Goal: Book appointment/travel/reservation

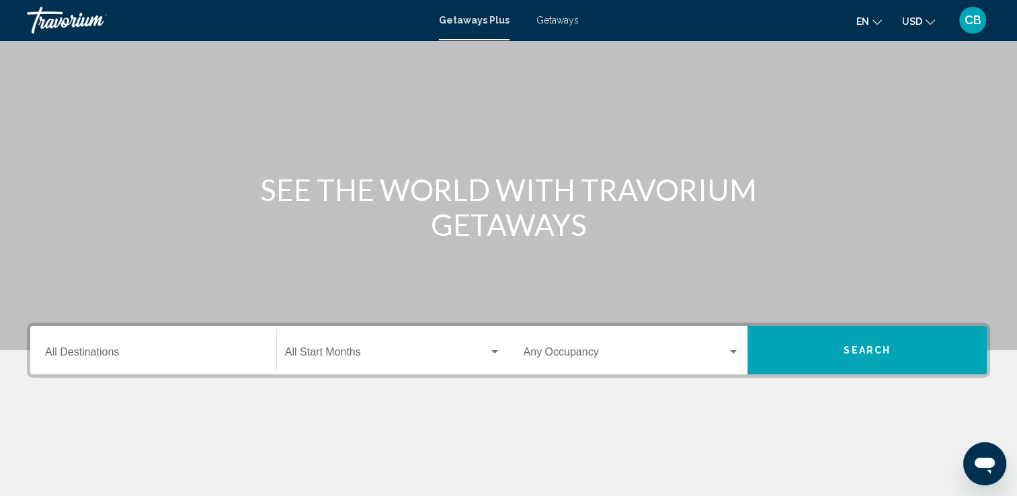
scroll to position [55, 0]
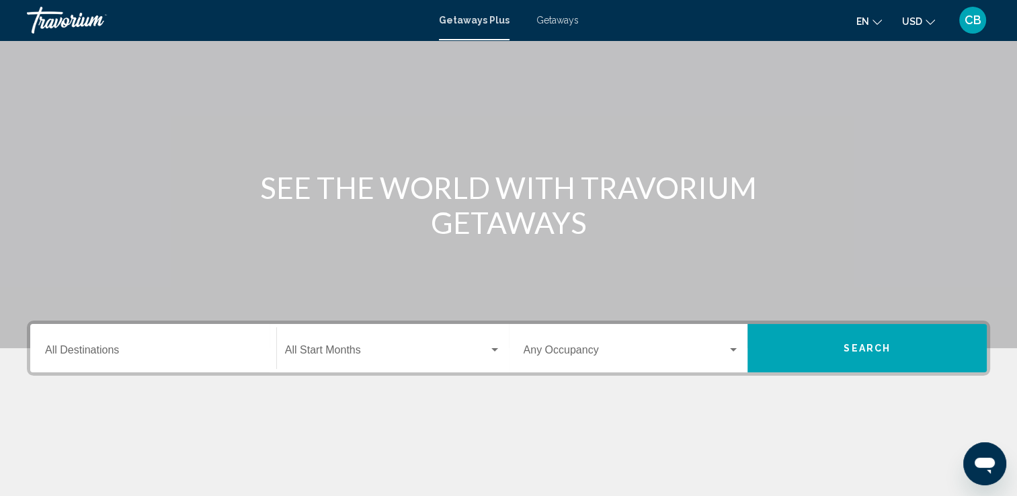
click at [546, 20] on span "Getaways" at bounding box center [558, 20] width 42 height 11
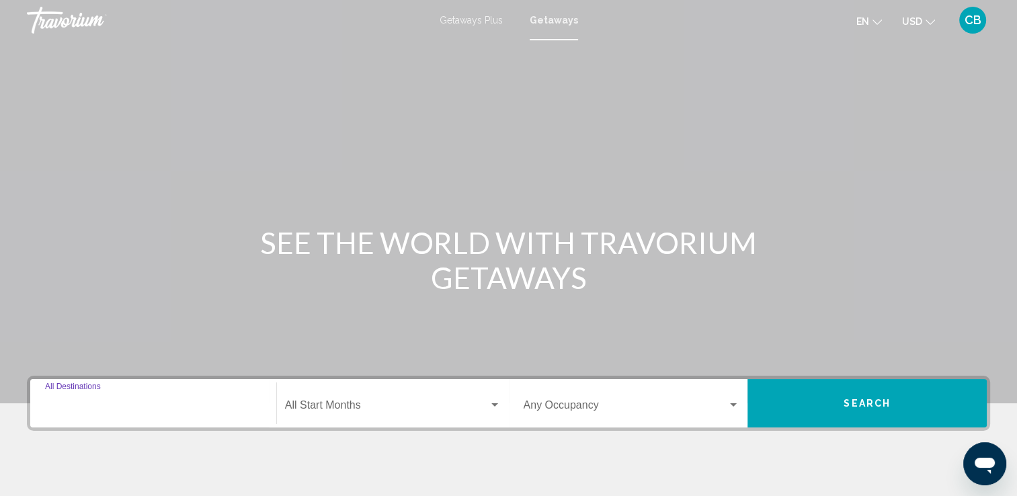
click at [116, 408] on input "Destination All Destinations" at bounding box center [153, 408] width 217 height 12
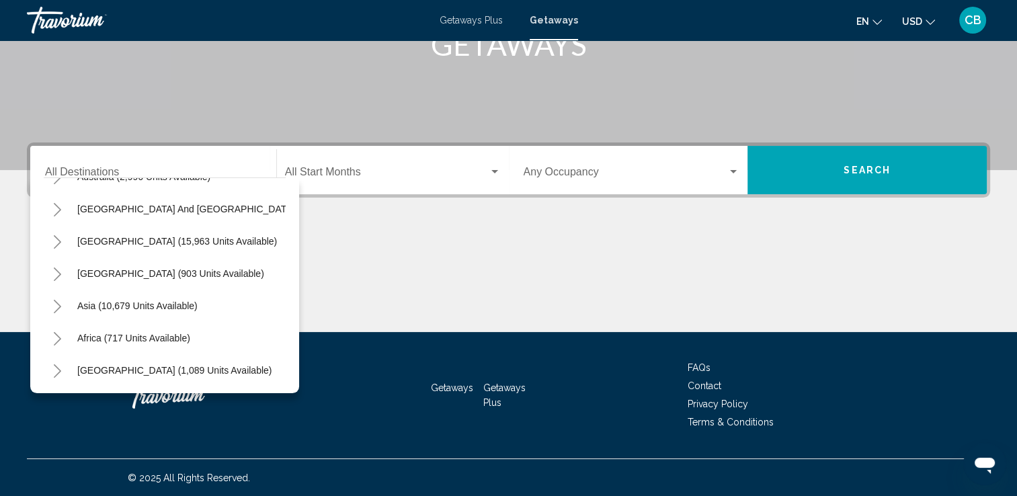
scroll to position [228, 0]
click at [171, 301] on span "Asia (10,679 units available)" at bounding box center [137, 306] width 120 height 11
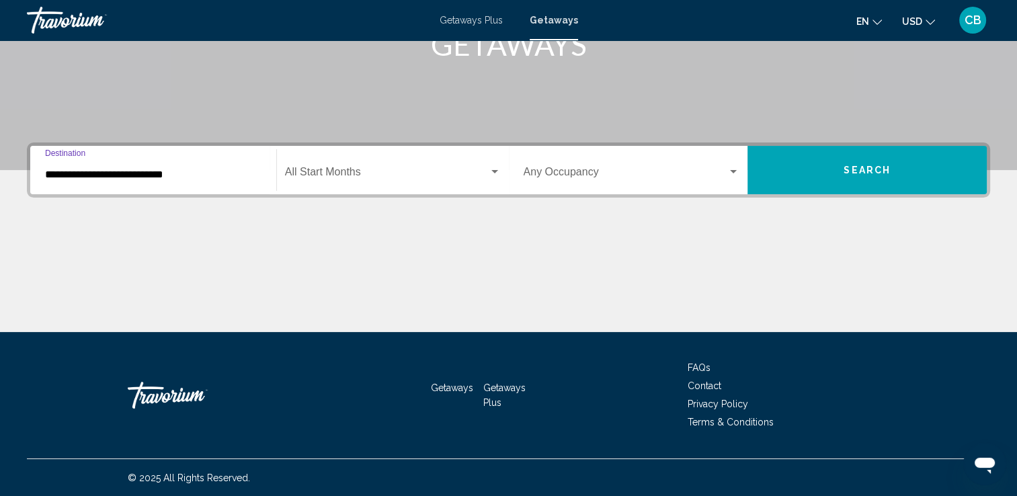
click at [192, 177] on input "**********" at bounding box center [153, 175] width 217 height 12
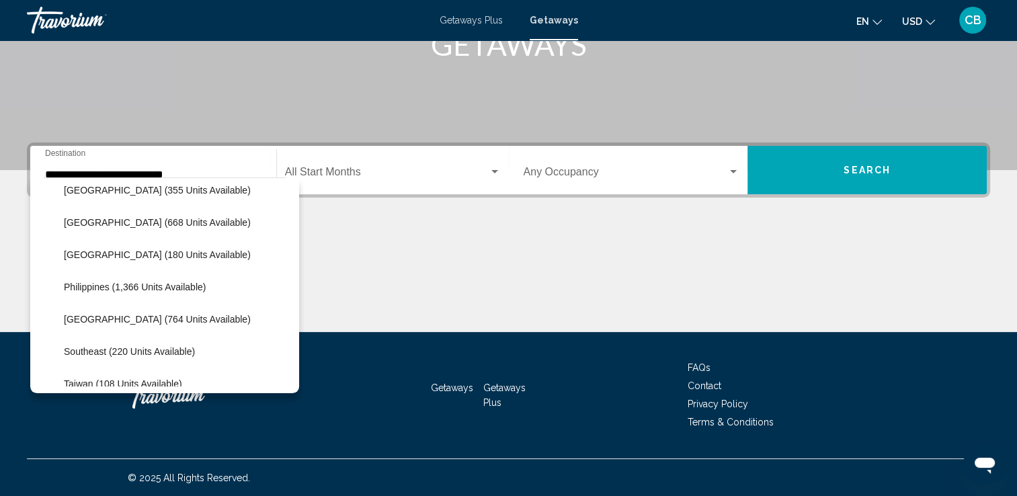
scroll to position [542, 0]
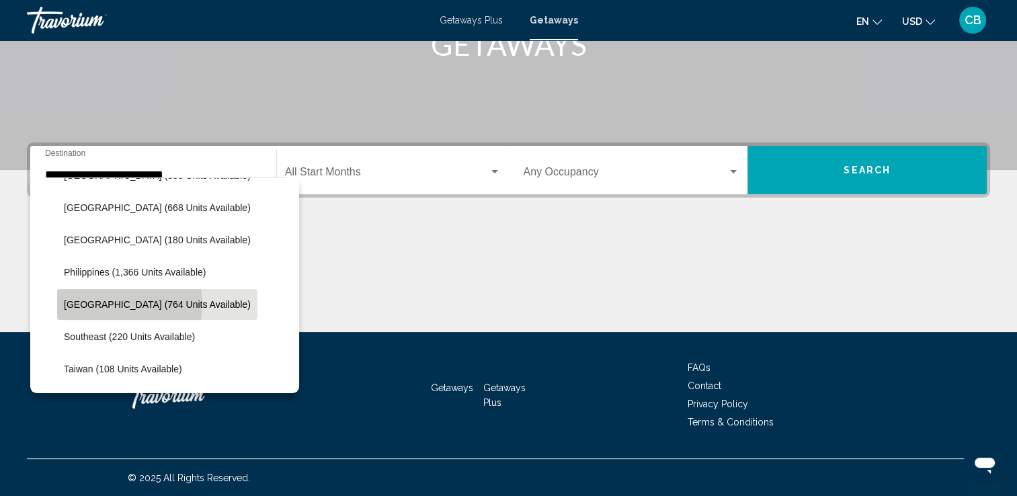
click at [105, 304] on span "[GEOGRAPHIC_DATA] (764 units available)" at bounding box center [157, 304] width 187 height 11
type input "**********"
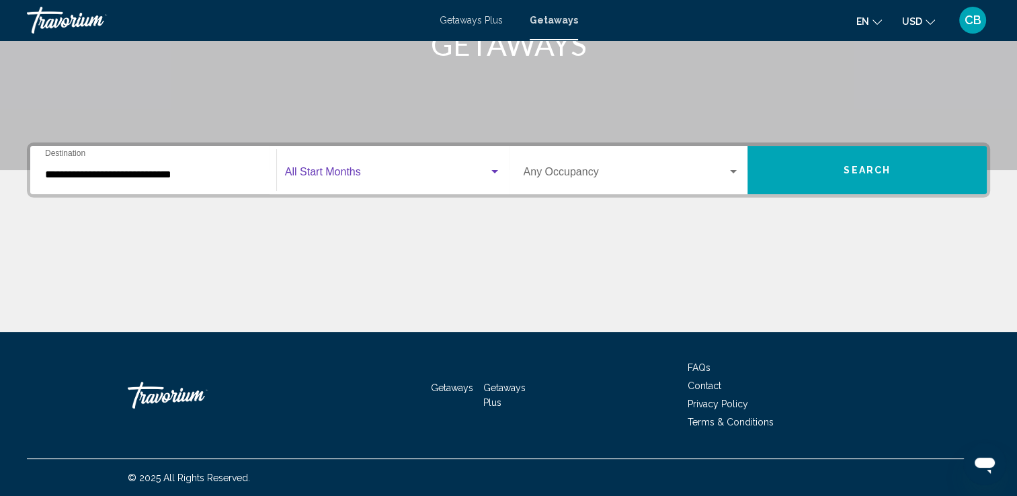
click at [330, 172] on span "Search widget" at bounding box center [387, 175] width 204 height 12
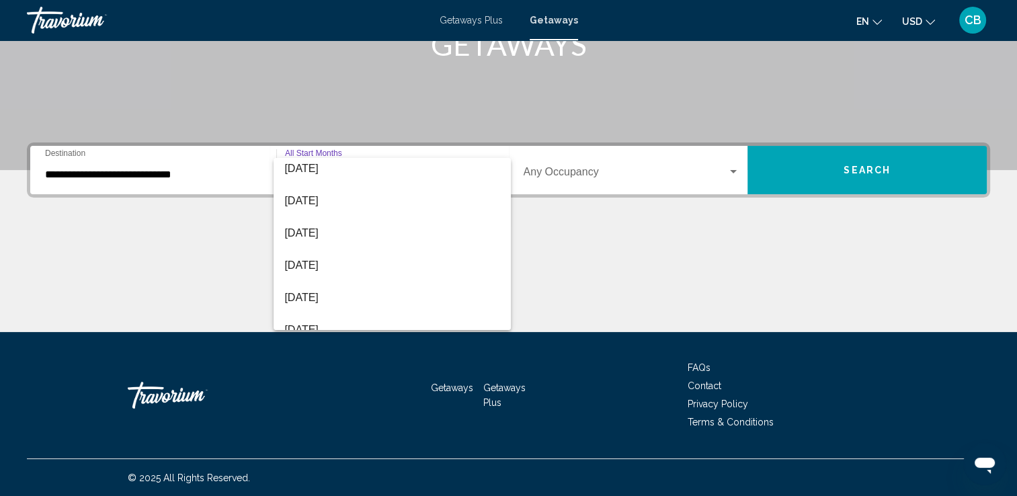
scroll to position [120, 0]
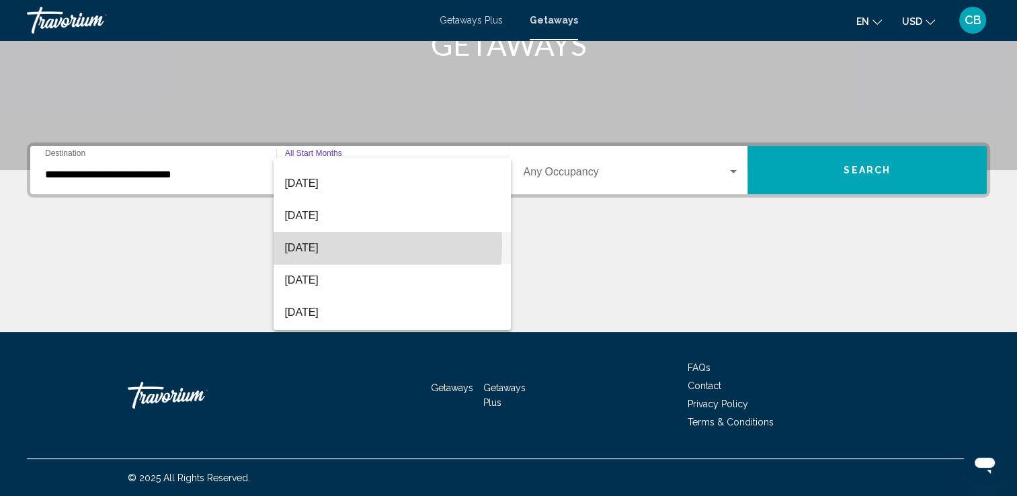
click at [304, 243] on span "[DATE]" at bounding box center [392, 248] width 216 height 32
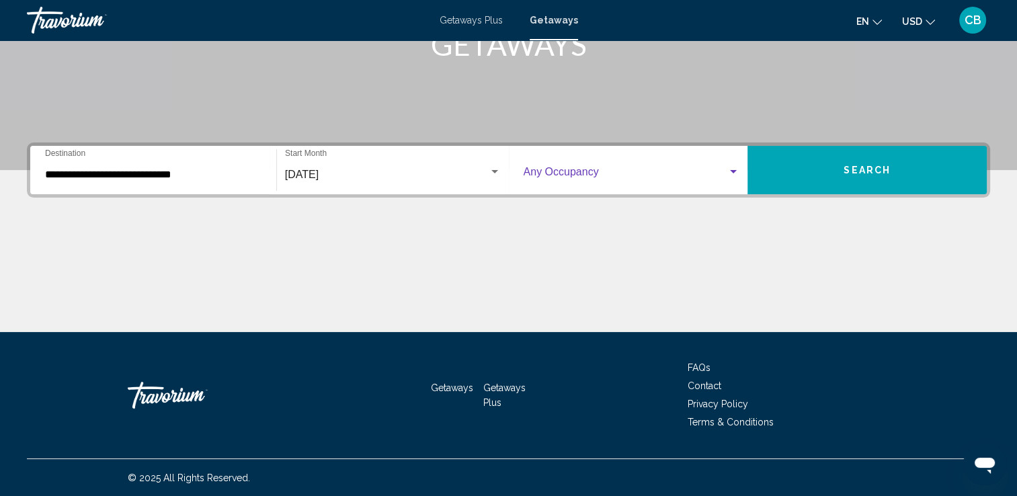
click at [736, 167] on div "Search widget" at bounding box center [734, 172] width 12 height 11
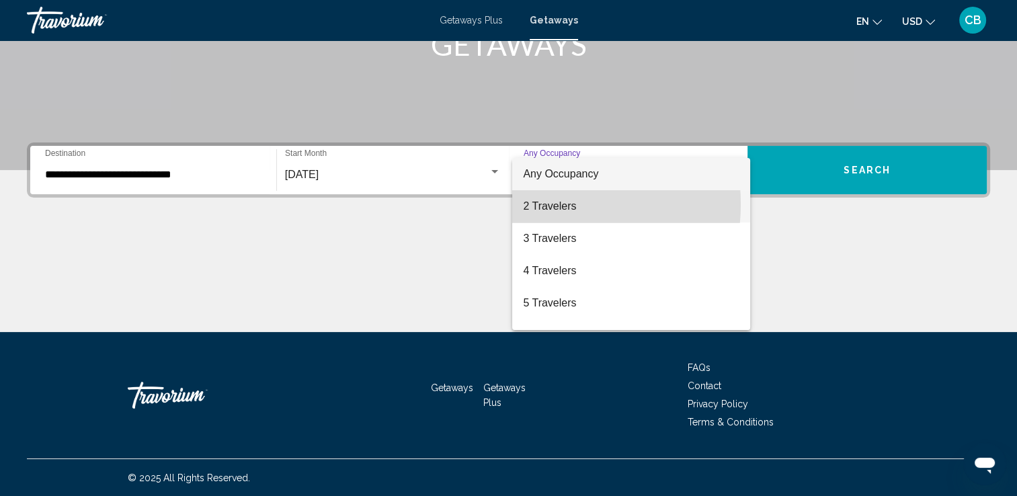
click at [532, 204] on span "2 Travelers" at bounding box center [631, 206] width 217 height 32
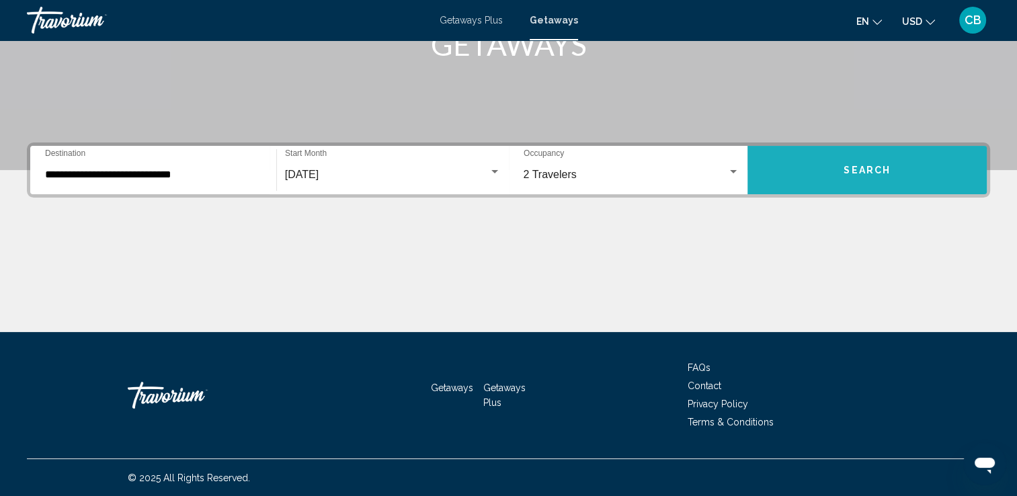
click at [863, 165] on span "Search" at bounding box center [867, 170] width 47 height 11
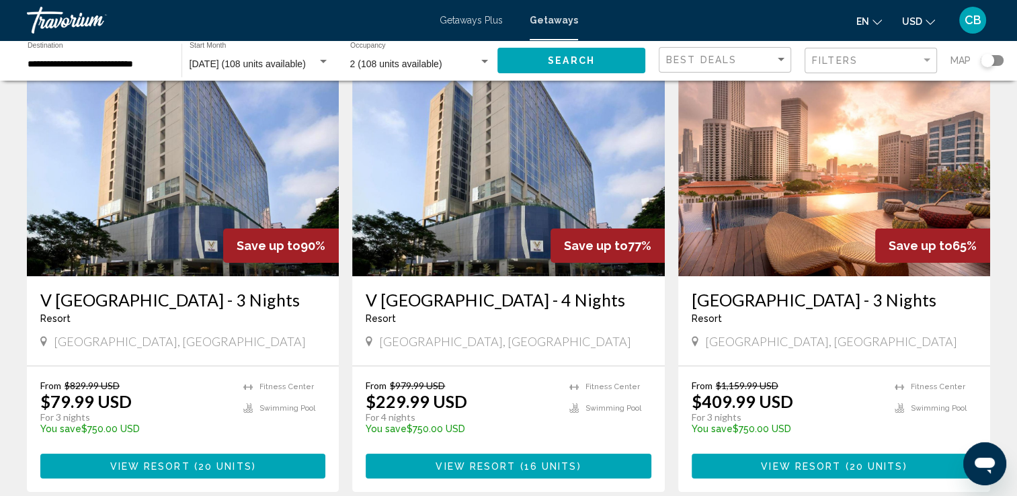
scroll to position [45, 0]
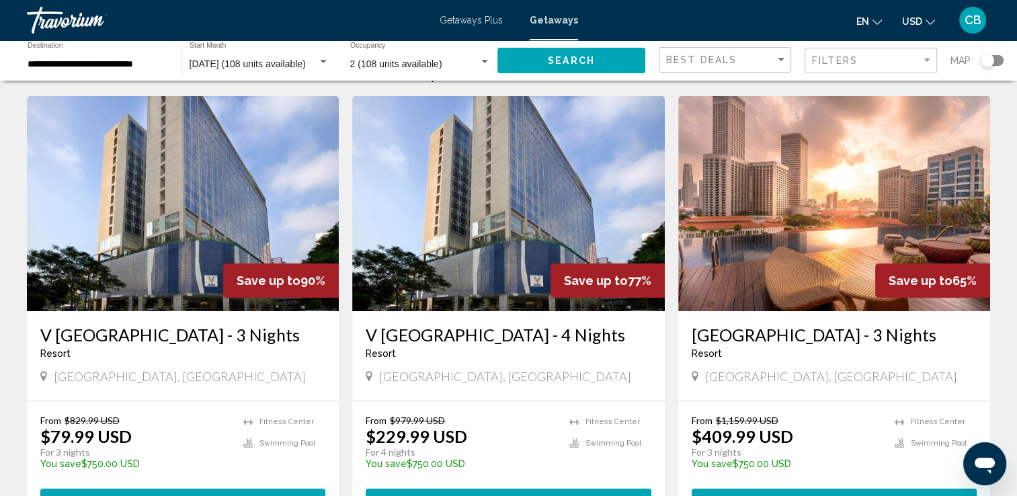
click at [153, 246] on img "Main content" at bounding box center [183, 203] width 312 height 215
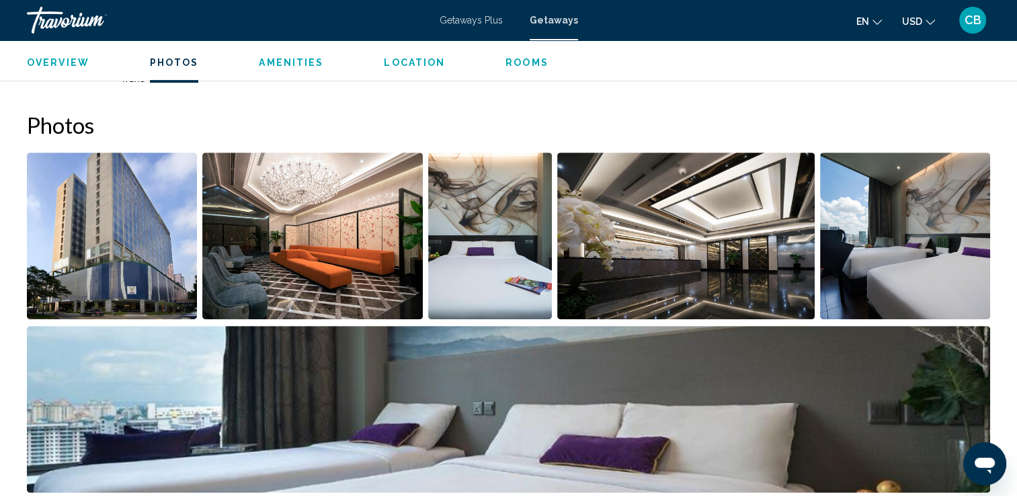
scroll to position [594, 0]
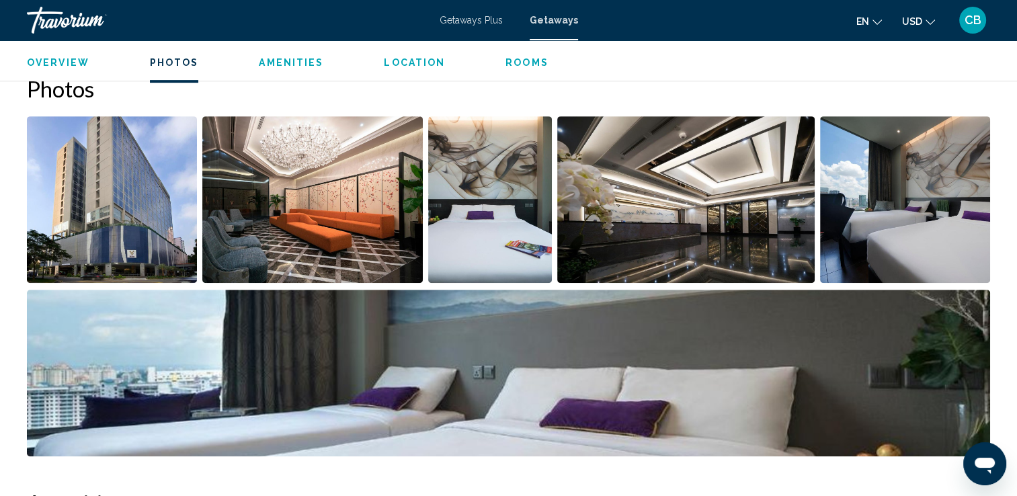
click at [284, 215] on img "Open full-screen image slider" at bounding box center [312, 199] width 221 height 167
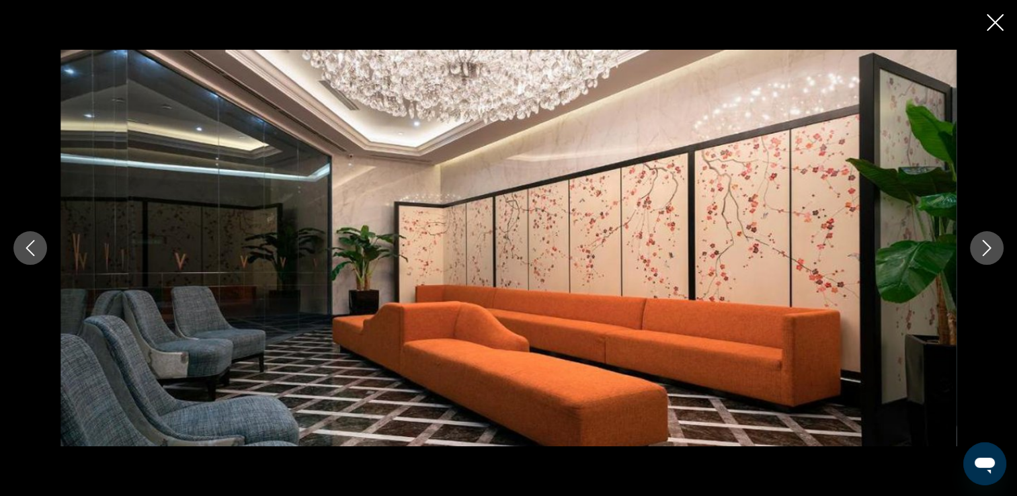
click at [987, 249] on icon "Next image" at bounding box center [987, 248] width 16 height 16
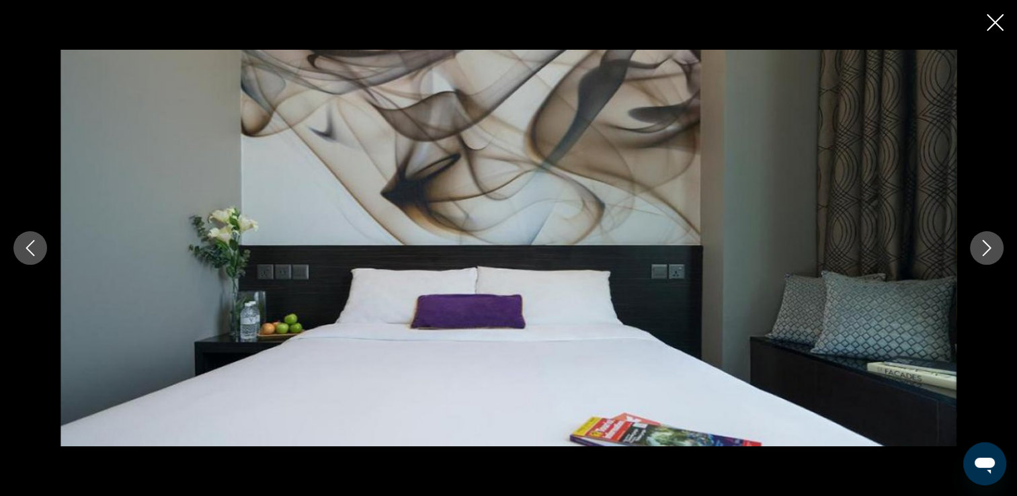
click at [987, 249] on icon "Next image" at bounding box center [987, 248] width 16 height 16
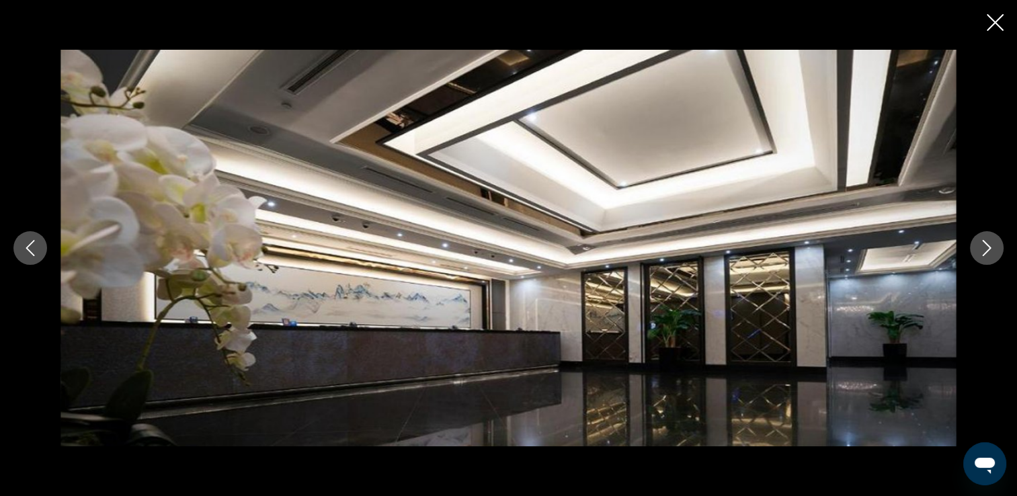
click at [987, 249] on icon "Next image" at bounding box center [987, 248] width 16 height 16
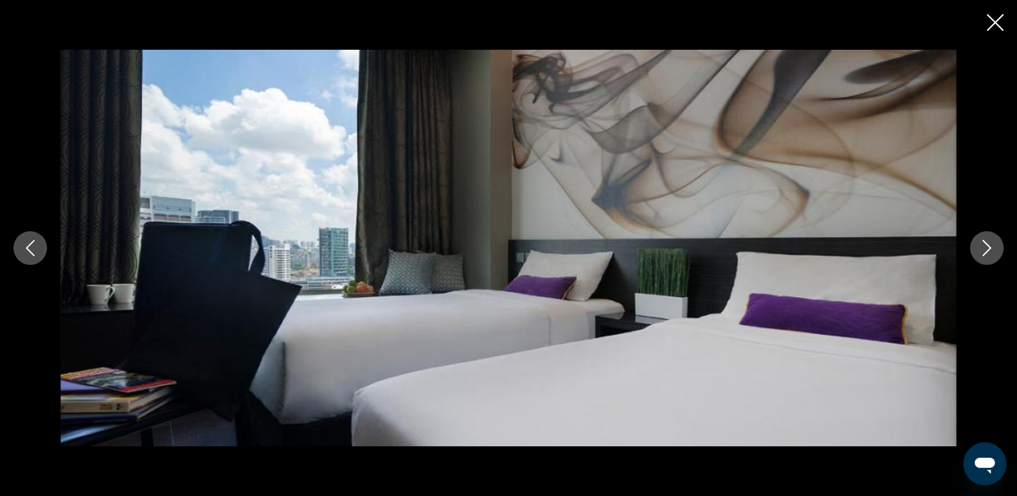
click at [987, 249] on icon "Next image" at bounding box center [987, 248] width 16 height 16
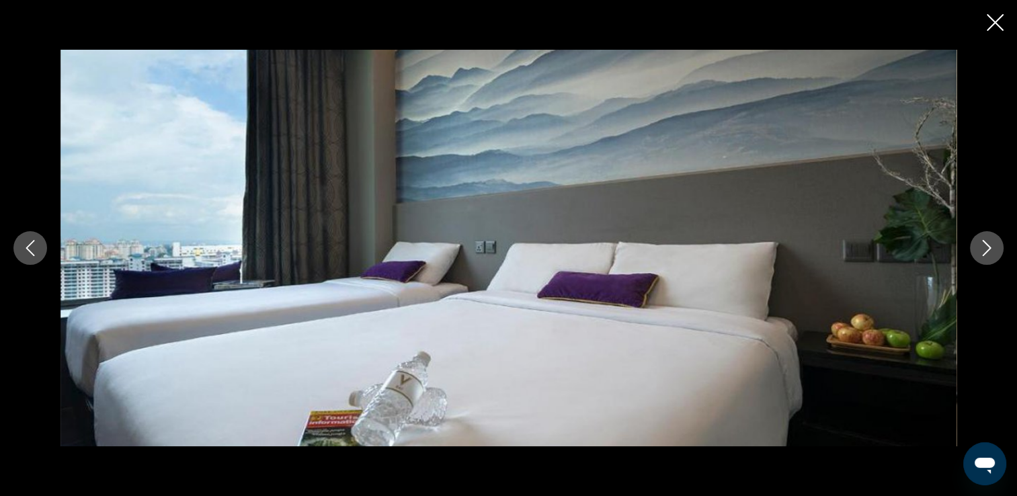
click at [987, 249] on icon "Next image" at bounding box center [987, 248] width 16 height 16
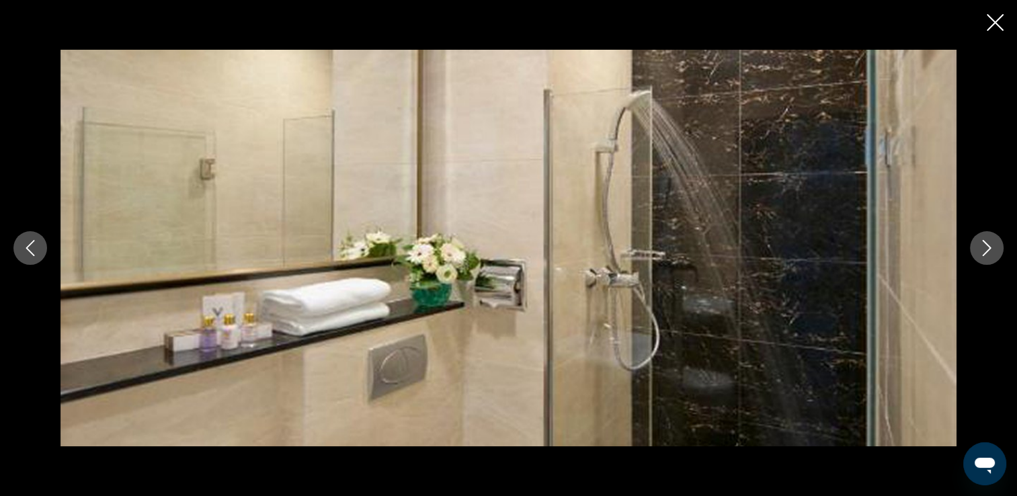
click at [987, 249] on icon "Next image" at bounding box center [987, 248] width 16 height 16
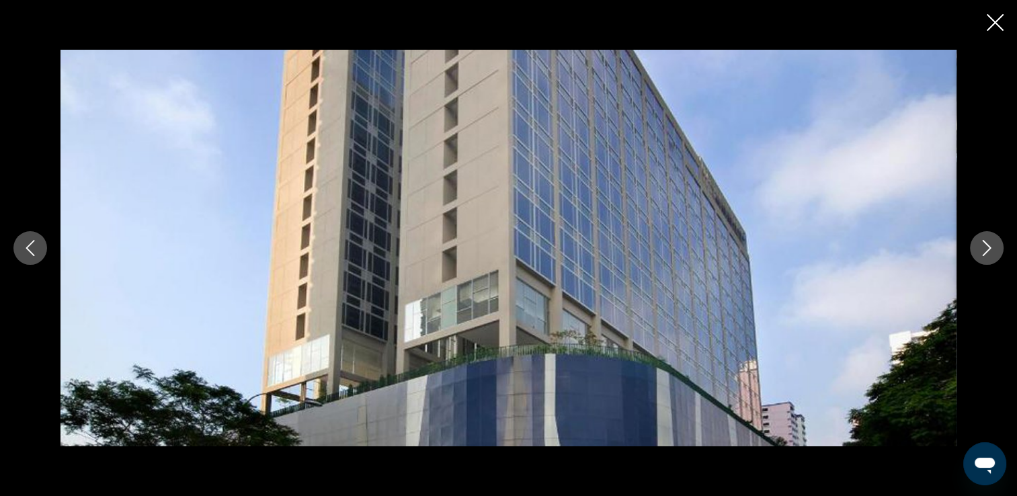
click at [987, 249] on icon "Next image" at bounding box center [987, 248] width 16 height 16
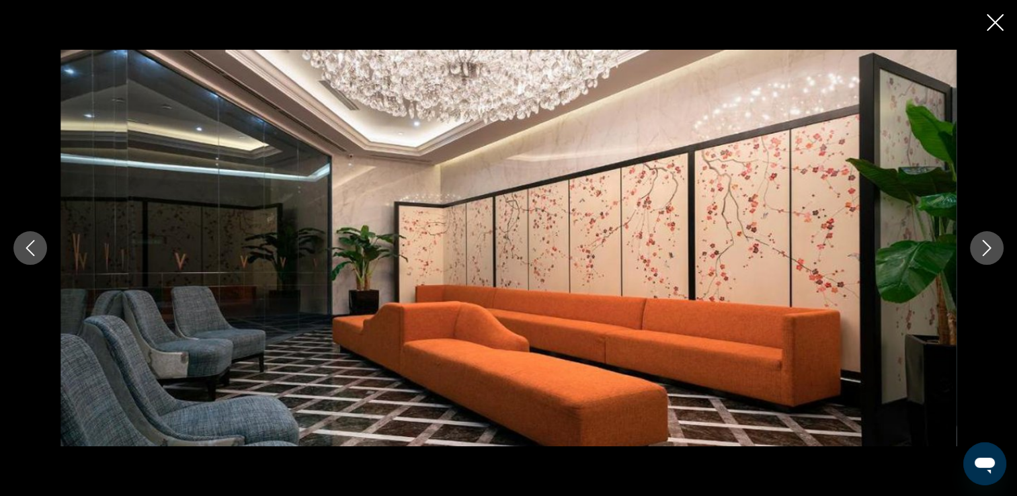
scroll to position [1235, 0]
click at [997, 19] on icon "Close slideshow" at bounding box center [995, 22] width 17 height 17
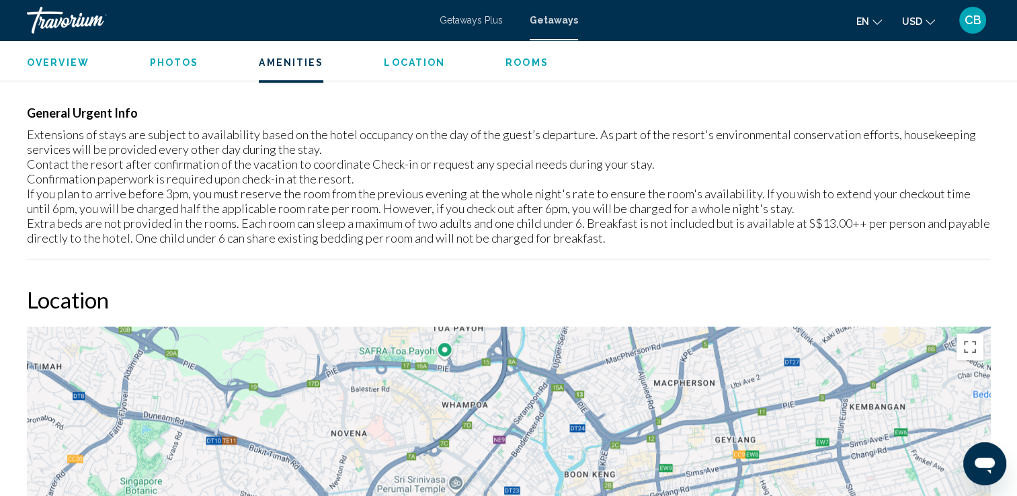
scroll to position [1189, 0]
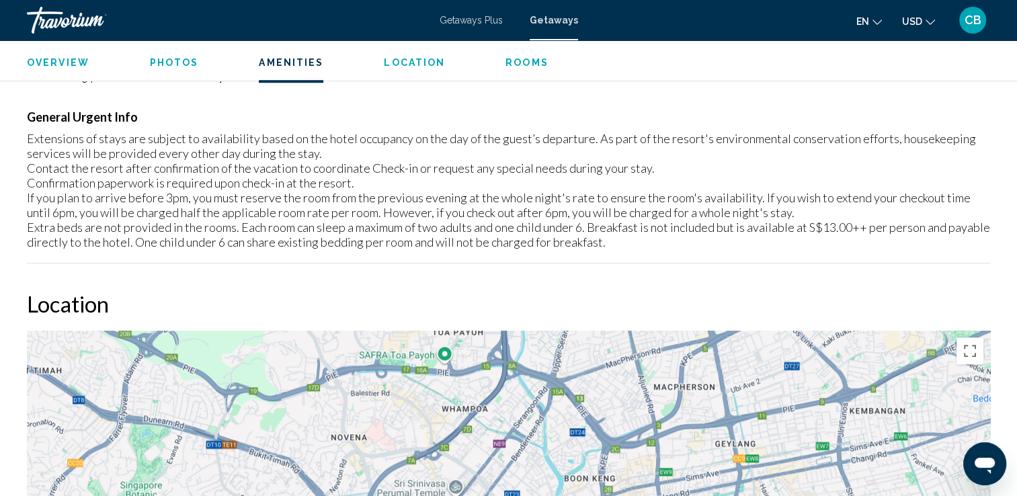
click at [518, 62] on span "Rooms" at bounding box center [527, 62] width 43 height 11
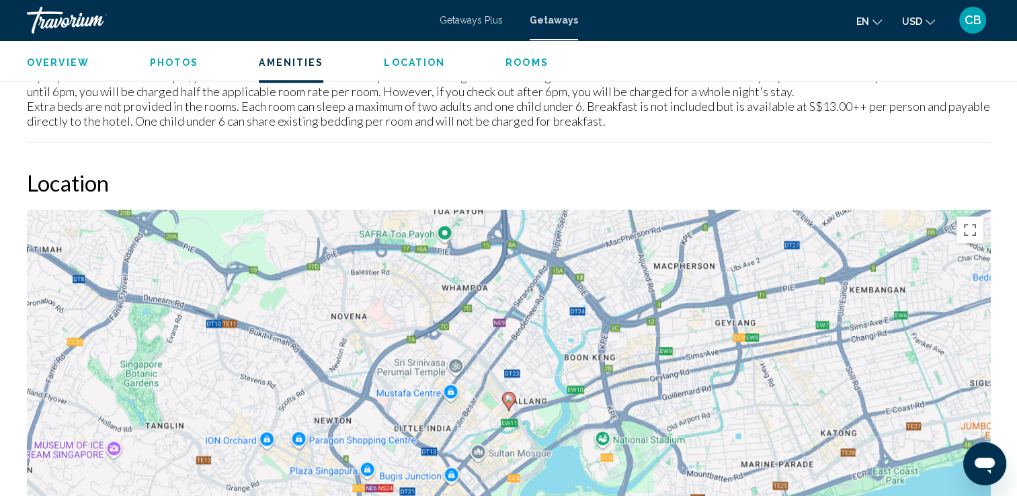
scroll to position [1227, 0]
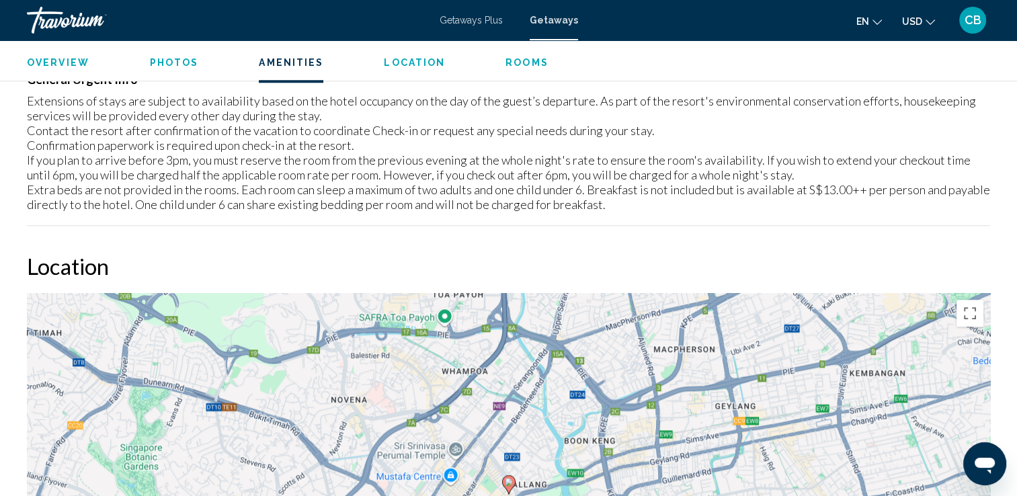
click at [61, 63] on span "Overview" at bounding box center [58, 62] width 63 height 11
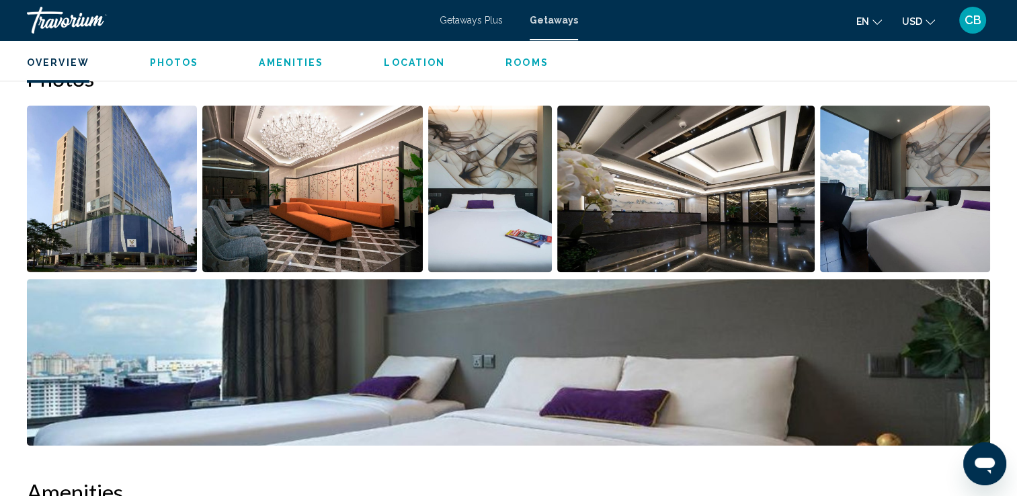
scroll to position [430, 0]
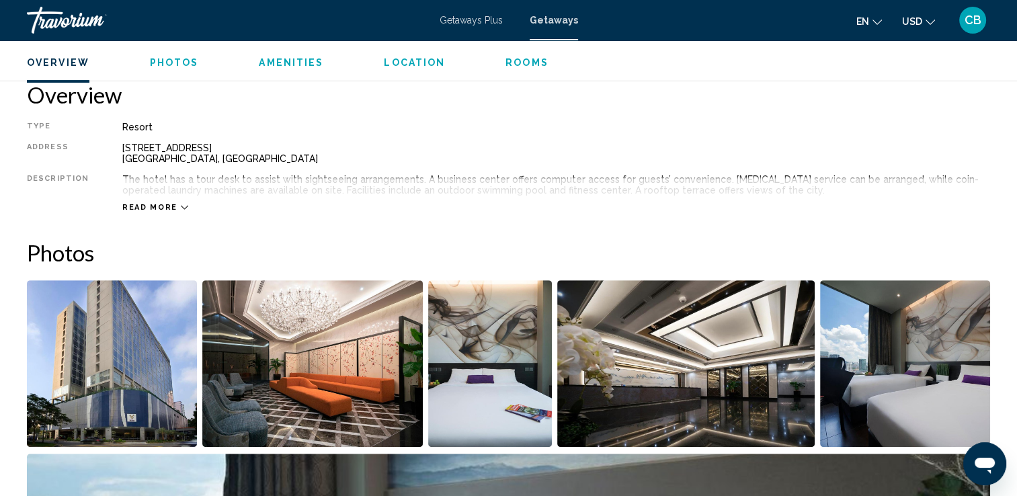
click at [181, 208] on icon "Main content" at bounding box center [184, 207] width 7 height 7
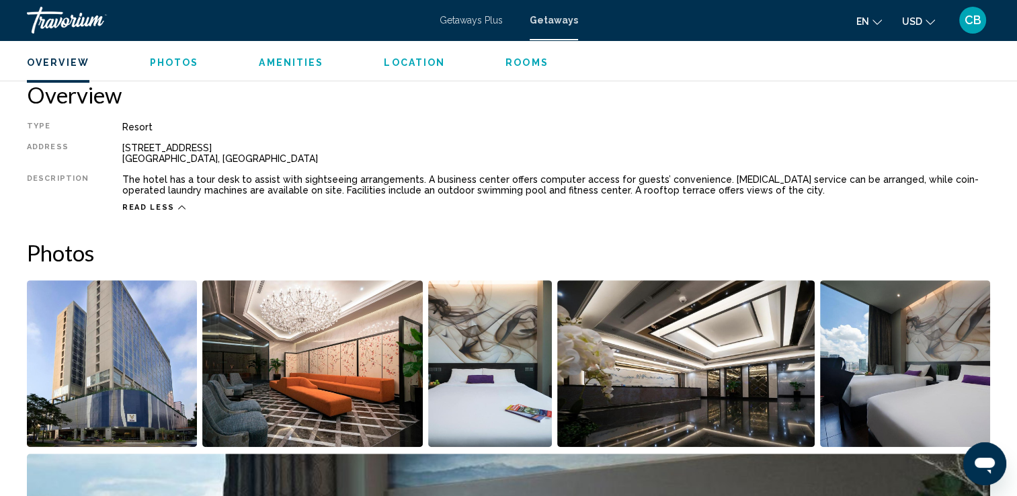
click at [178, 206] on icon "Main content" at bounding box center [181, 207] width 7 height 7
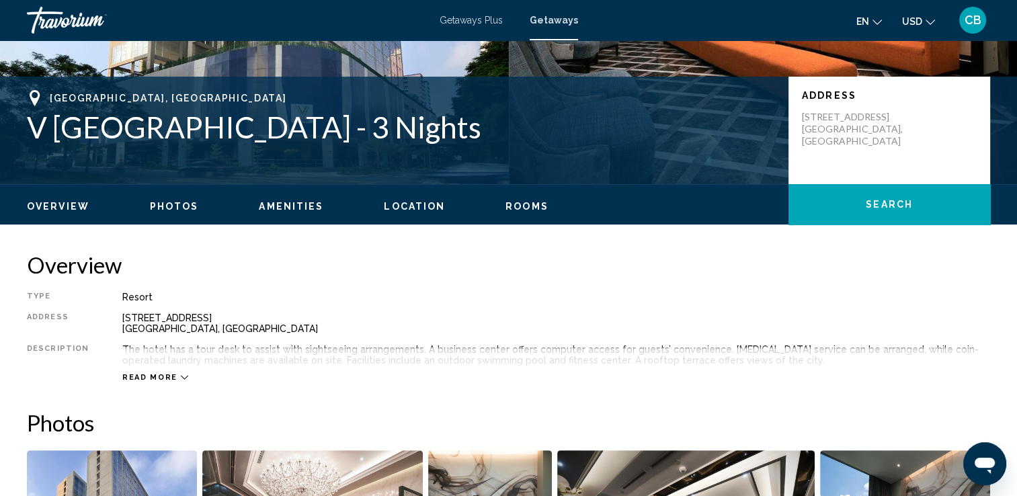
scroll to position [268, 0]
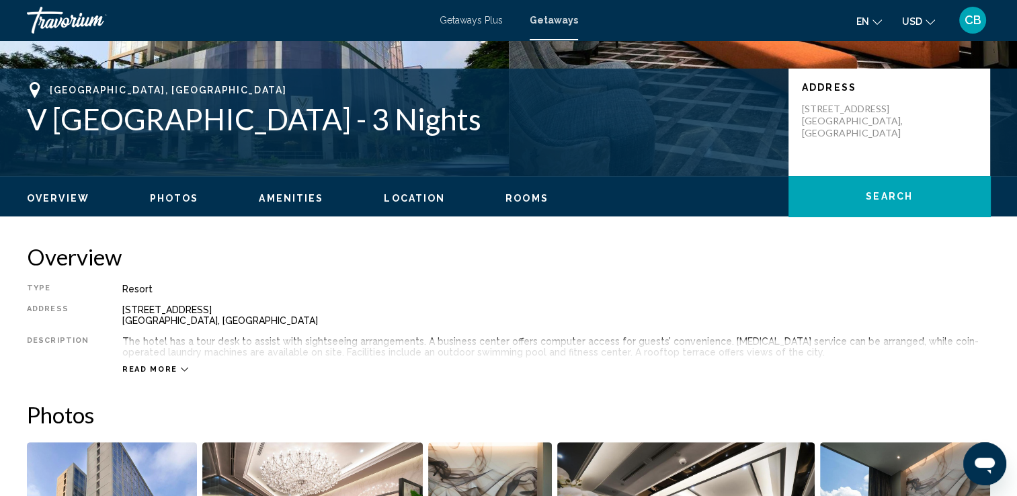
click at [181, 367] on icon "Main content" at bounding box center [184, 369] width 7 height 7
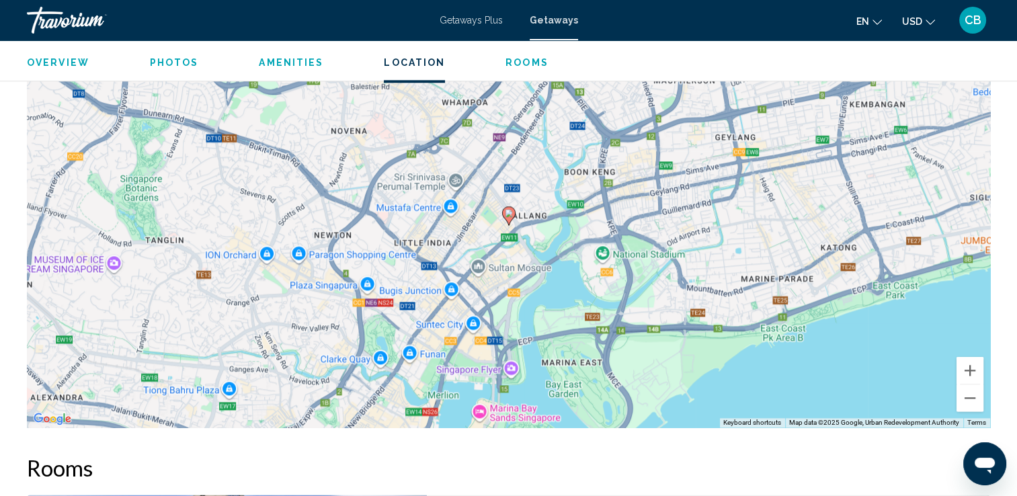
scroll to position [1476, 0]
